Goal: Transaction & Acquisition: Book appointment/travel/reservation

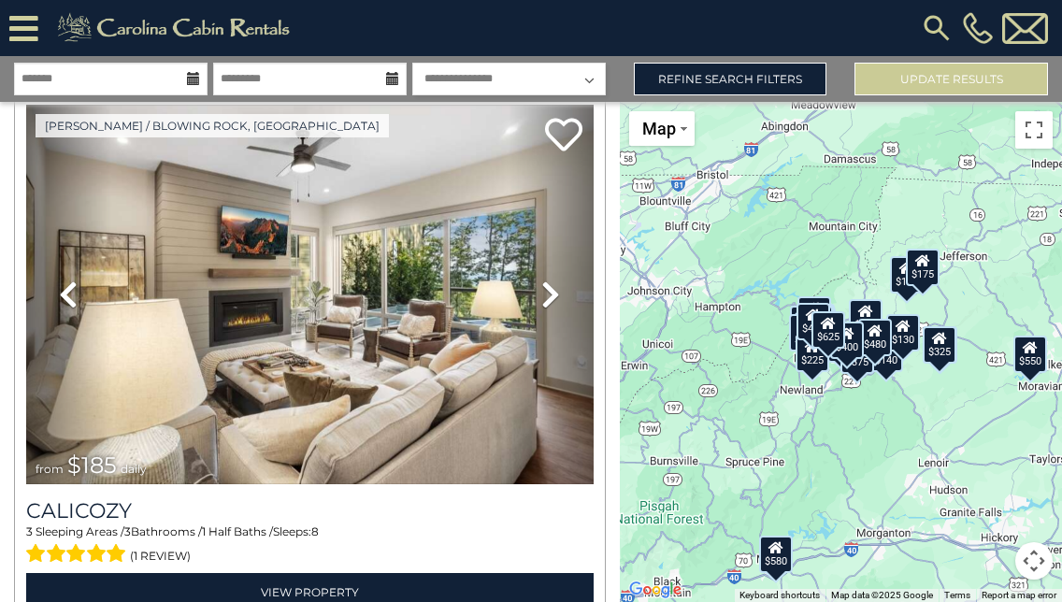
scroll to position [4851, 0]
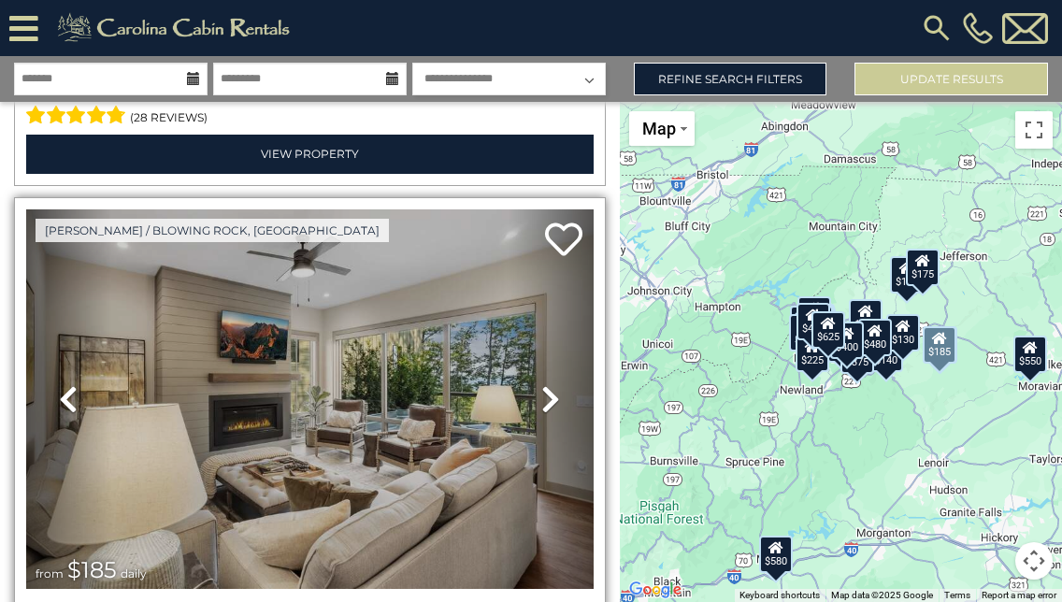
click at [546, 384] on icon at bounding box center [550, 399] width 19 height 30
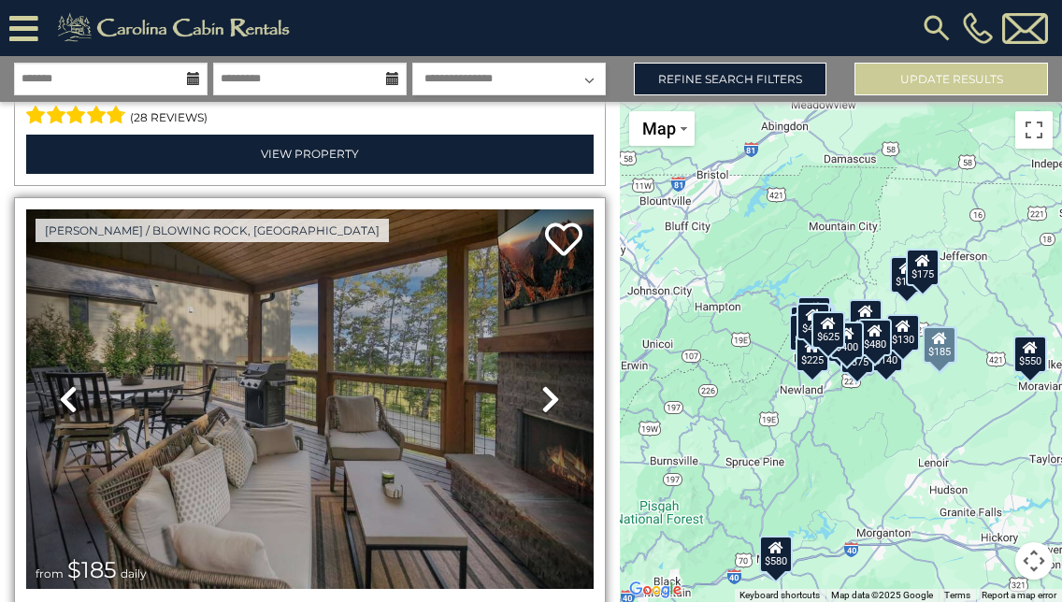
click at [546, 384] on icon at bounding box center [550, 399] width 19 height 30
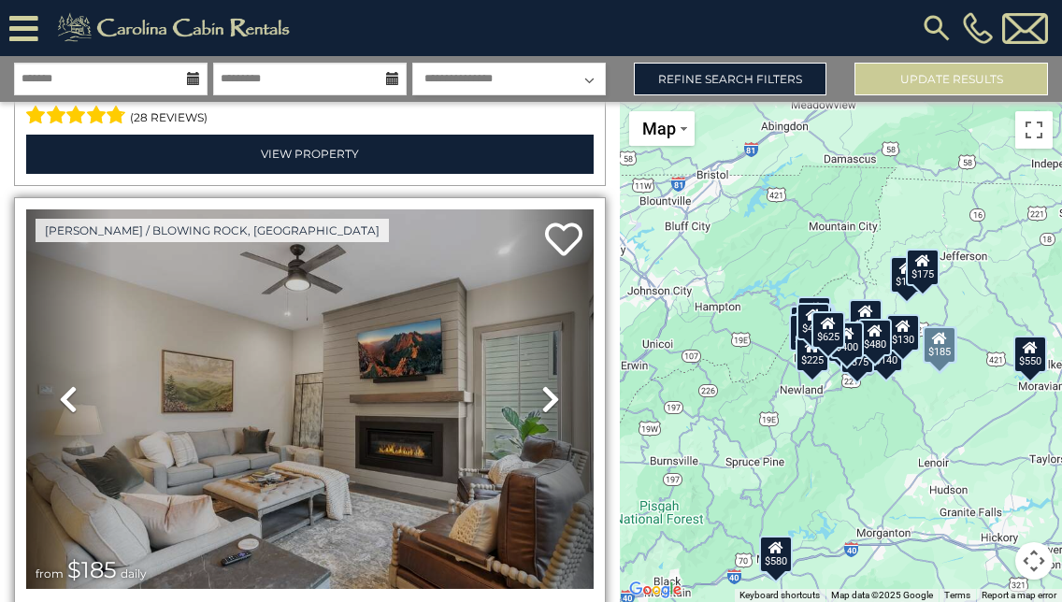
click at [541, 384] on icon at bounding box center [550, 399] width 19 height 30
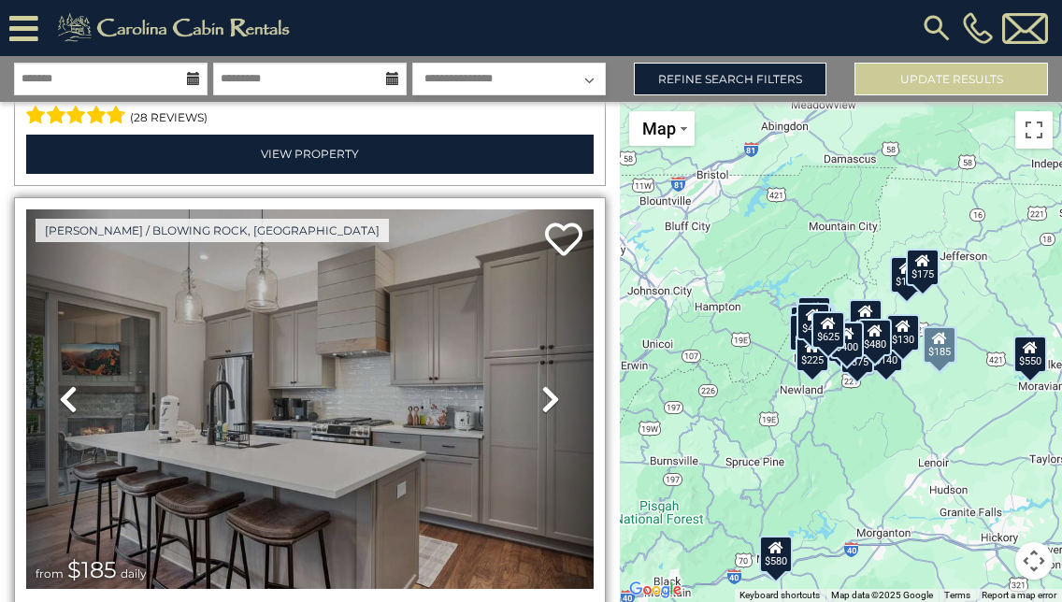
click at [541, 384] on icon at bounding box center [550, 399] width 19 height 30
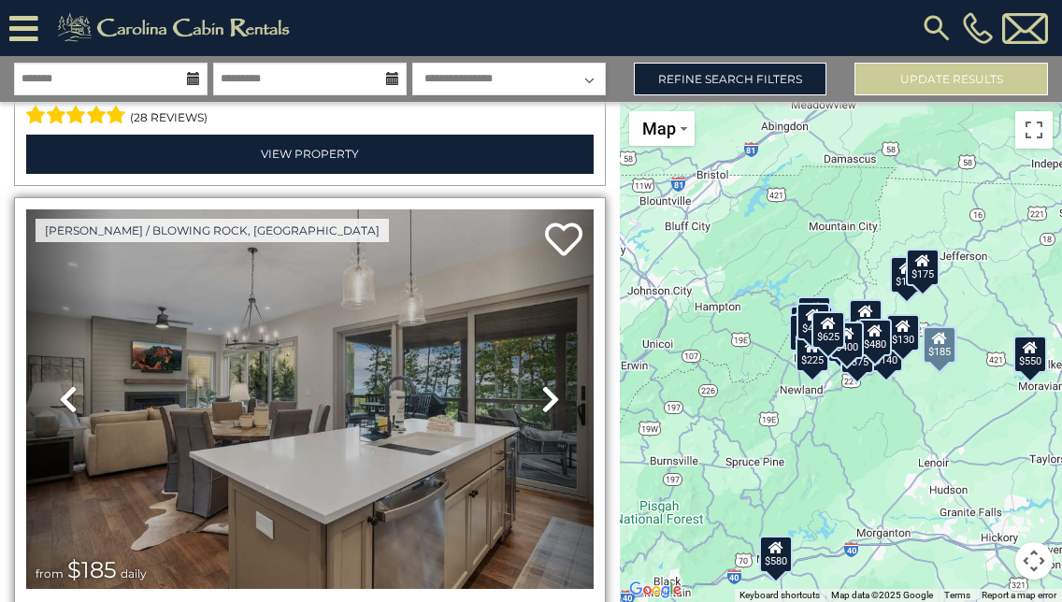
click at [541, 384] on icon at bounding box center [550, 399] width 19 height 30
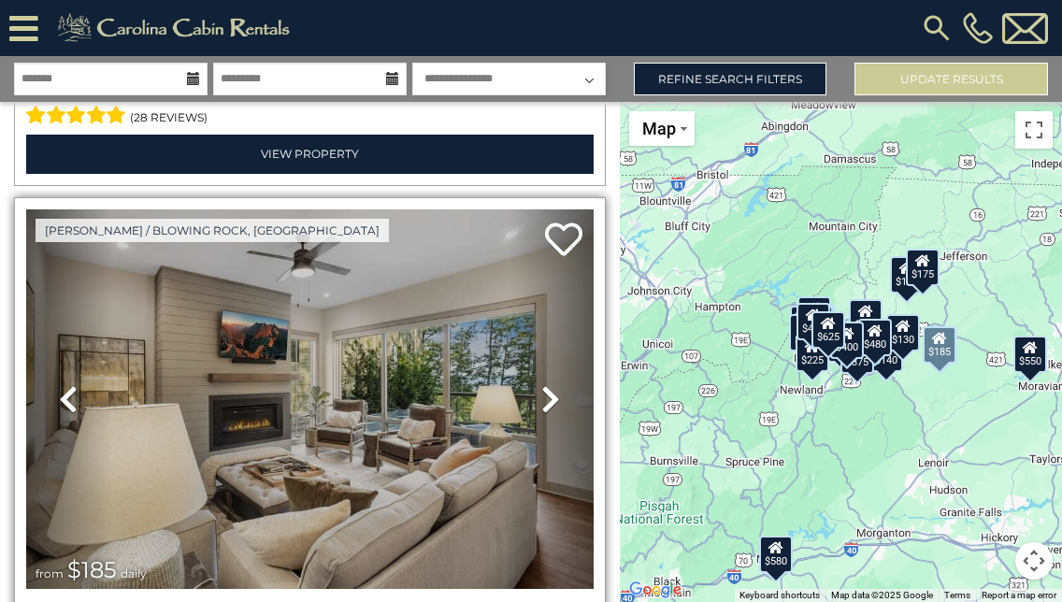
click at [541, 384] on icon at bounding box center [550, 399] width 19 height 30
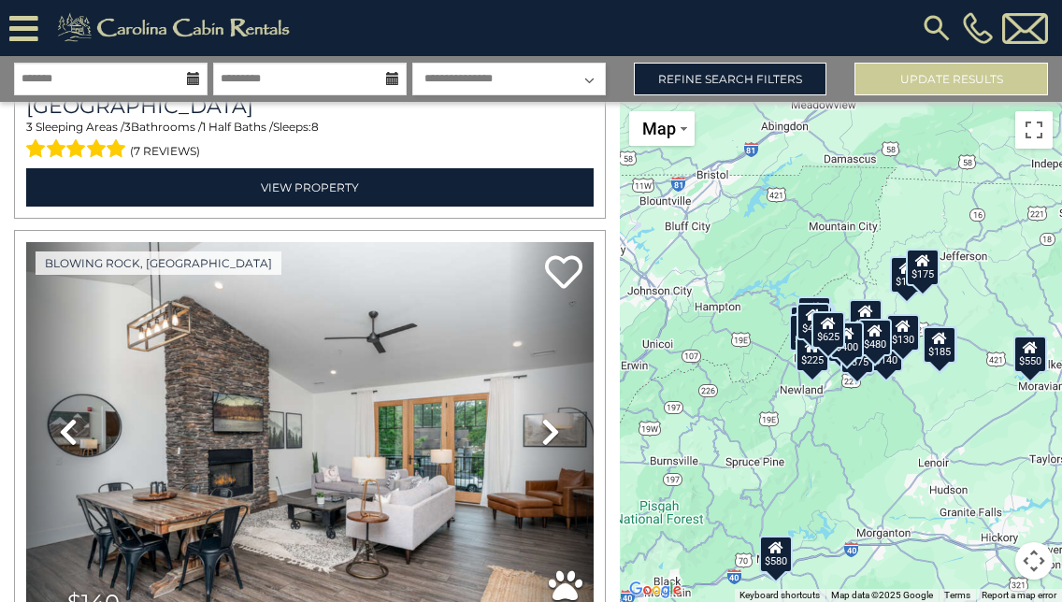
scroll to position [9739, 0]
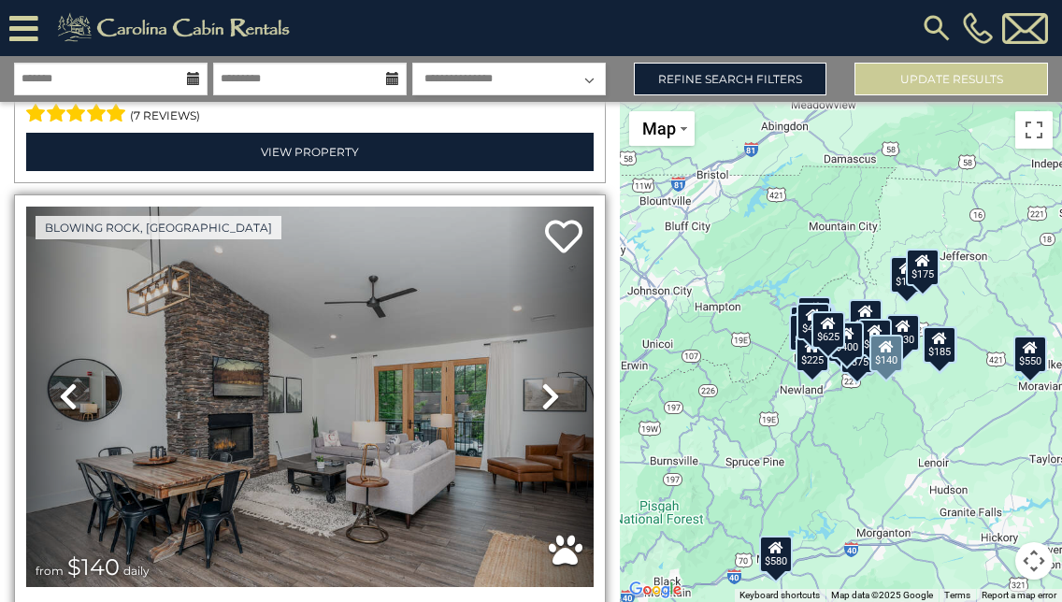
click at [541, 381] on icon at bounding box center [550, 396] width 19 height 30
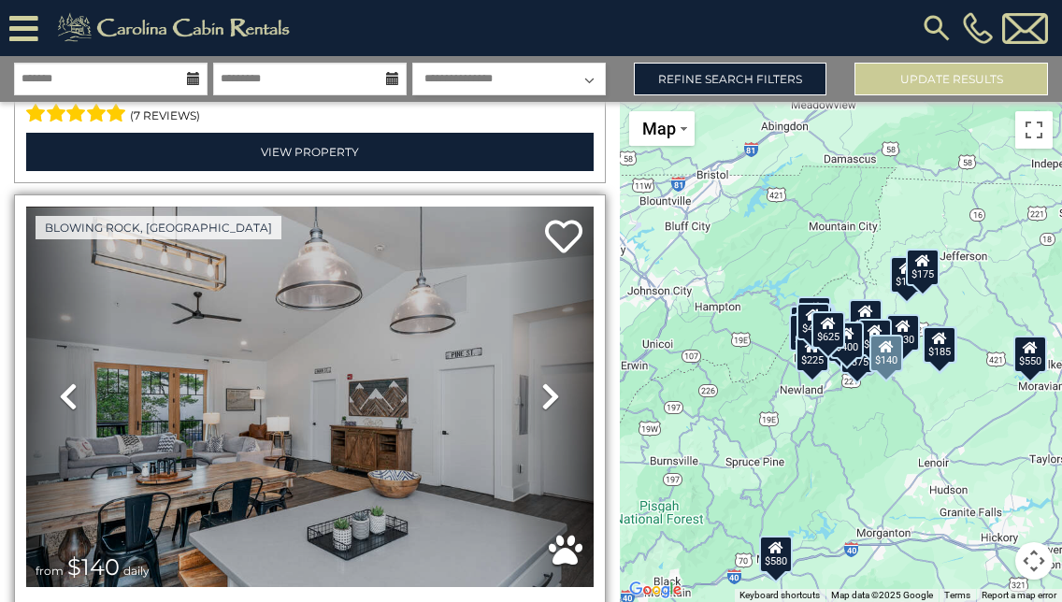
click at [541, 381] on icon at bounding box center [550, 396] width 19 height 30
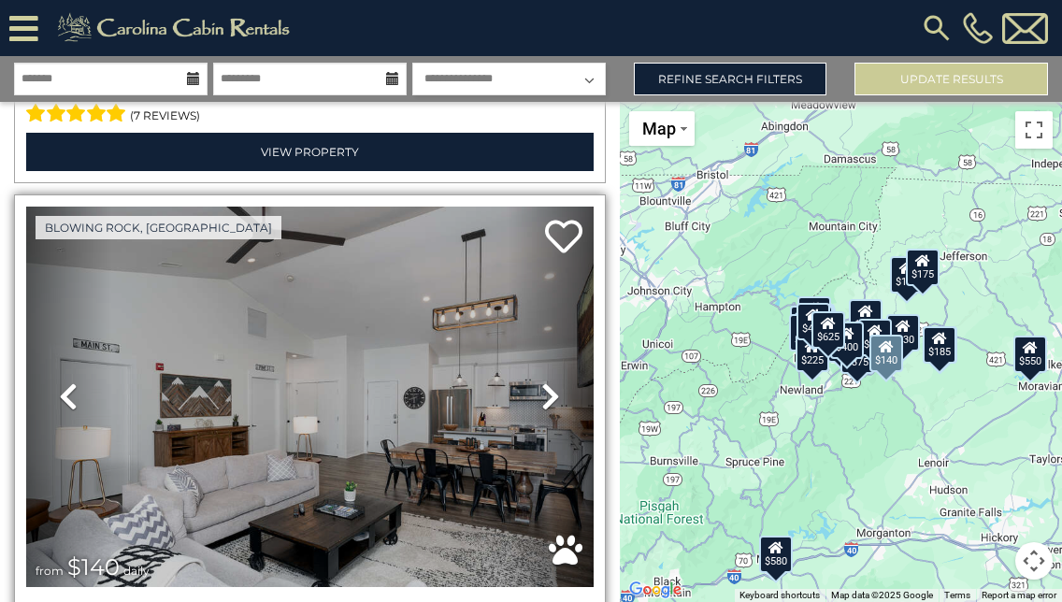
click at [541, 381] on icon at bounding box center [550, 396] width 19 height 30
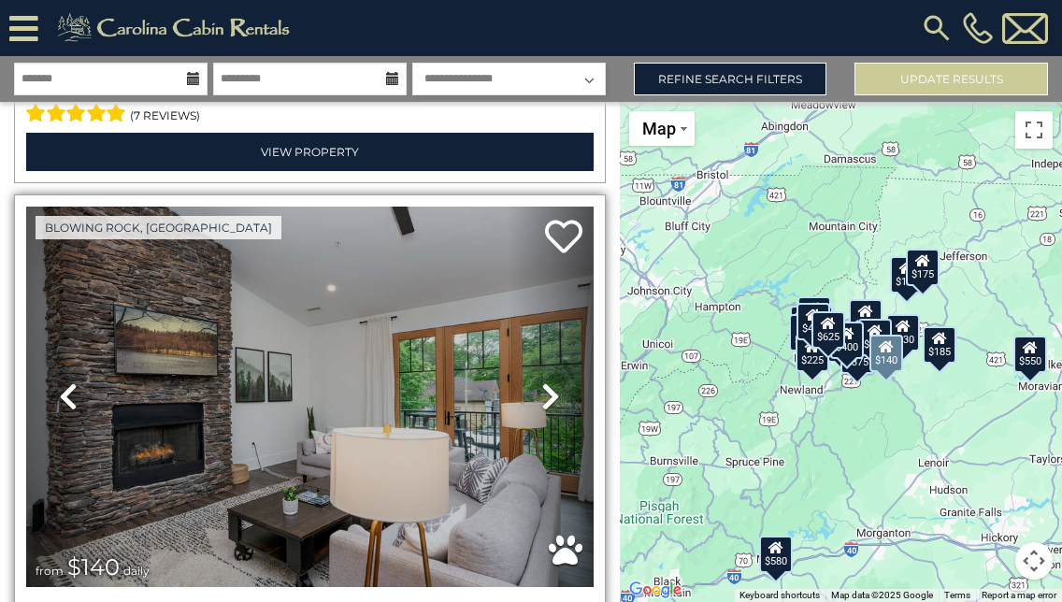
click at [541, 381] on icon at bounding box center [550, 396] width 19 height 30
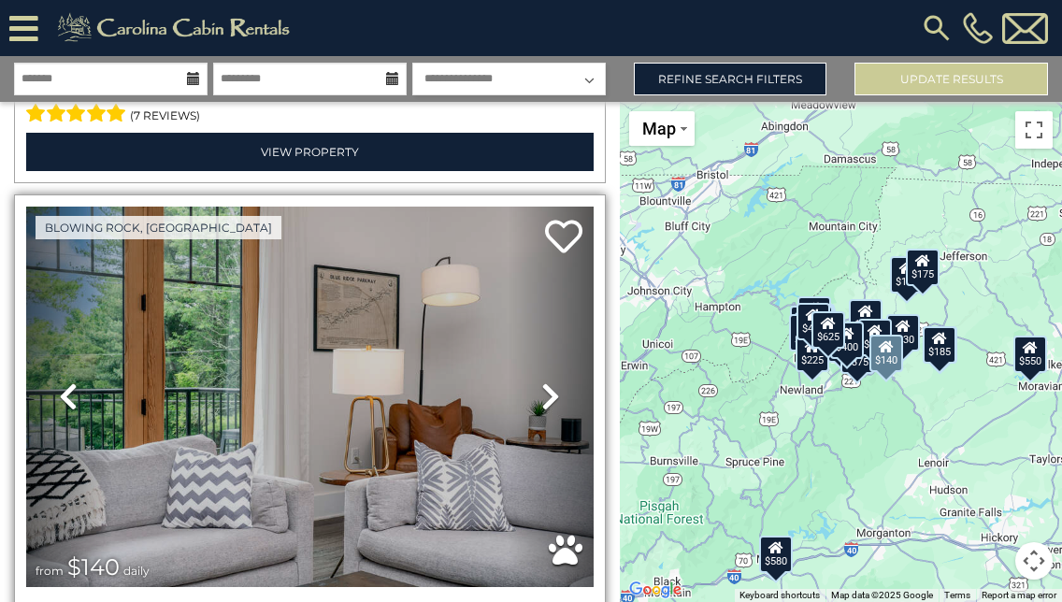
click at [541, 381] on icon at bounding box center [550, 396] width 19 height 30
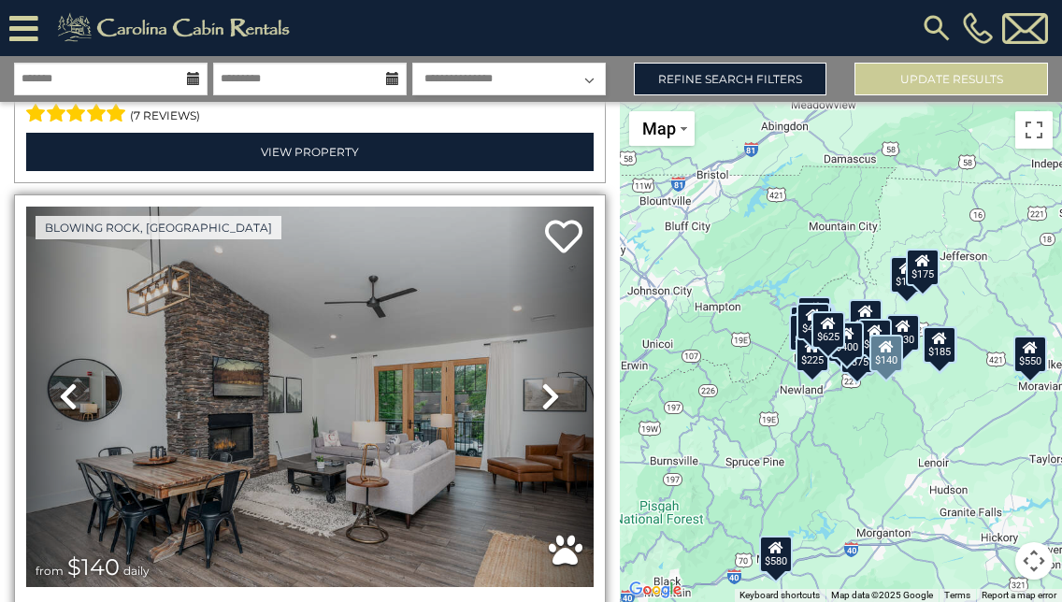
click at [541, 381] on icon at bounding box center [550, 396] width 19 height 30
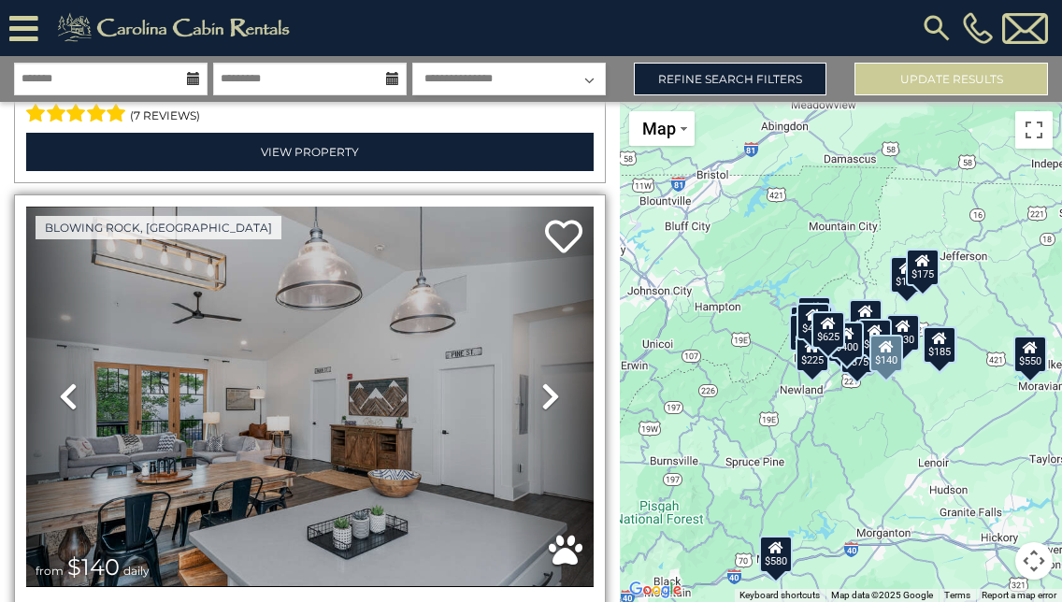
click at [541, 381] on icon at bounding box center [550, 396] width 19 height 30
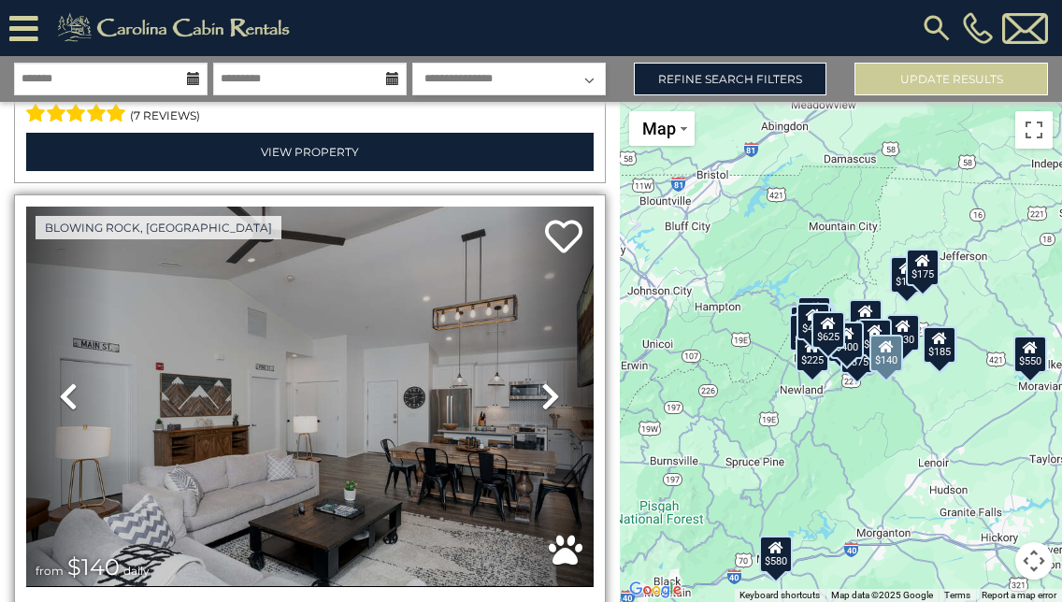
click at [541, 381] on icon at bounding box center [550, 396] width 19 height 30
